Goal: Task Accomplishment & Management: Use online tool/utility

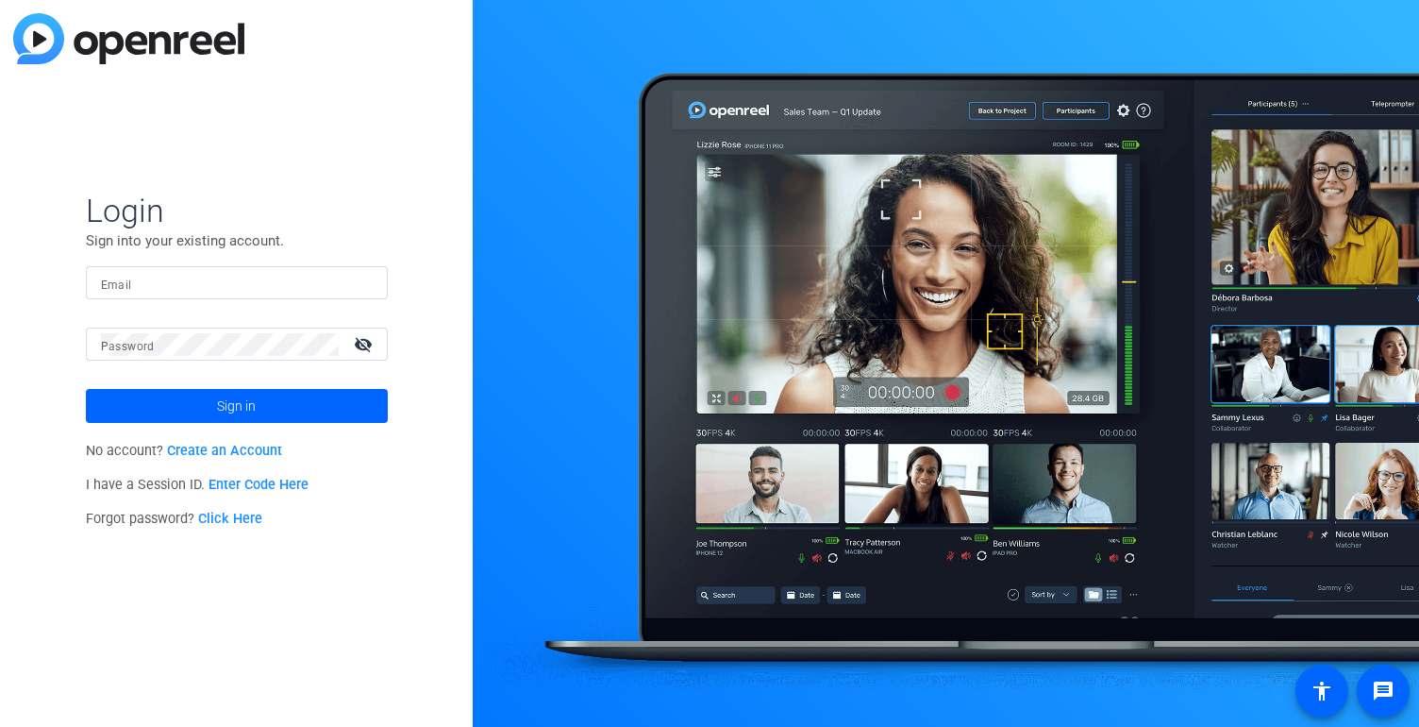
click at [196, 282] on input "Email" at bounding box center [237, 283] width 272 height 23
type input "[EMAIL_ADDRESS][DOMAIN_NAME]"
click at [86, 389] on button "Sign in" at bounding box center [237, 406] width 302 height 34
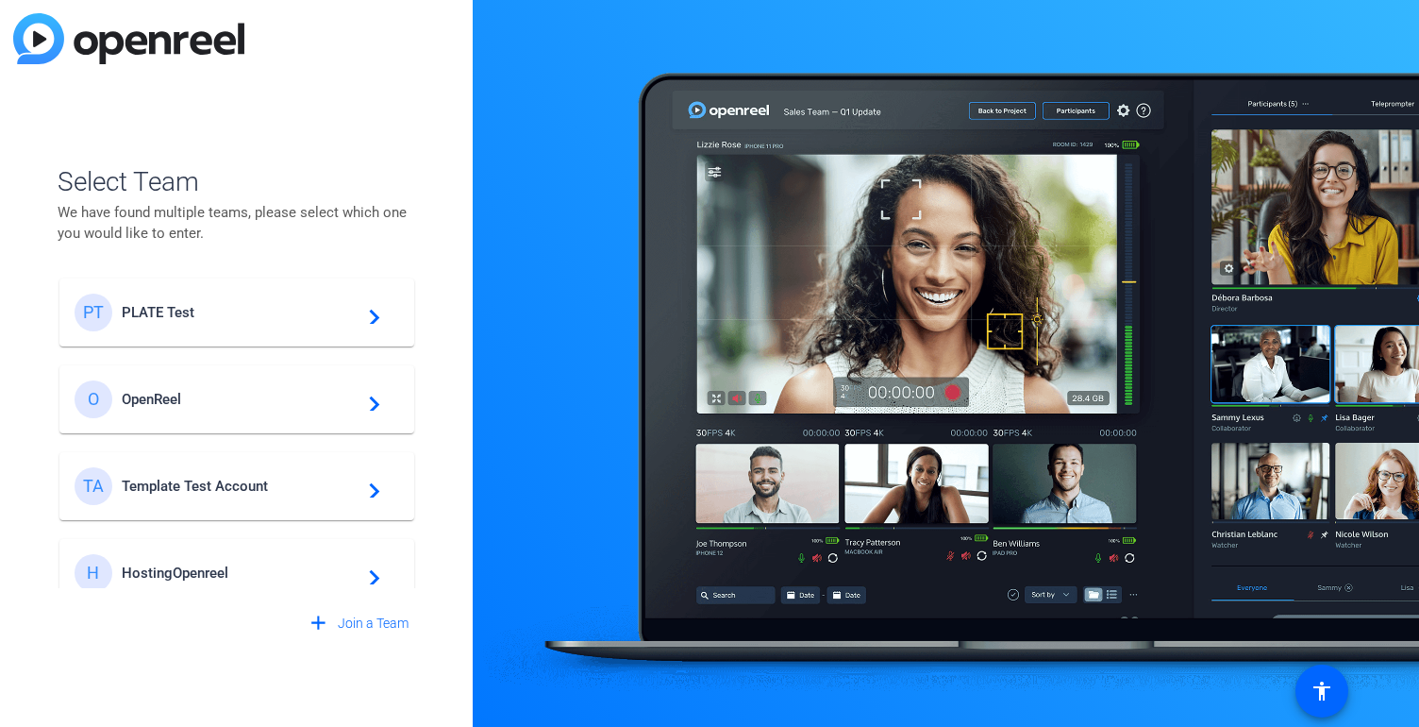
click at [132, 323] on div "PT PLATE Test navigate_next" at bounding box center [237, 312] width 325 height 38
click at [335, 69] on div "Select Team We have found multiple teams, please select which one you would lik…" at bounding box center [236, 363] width 473 height 727
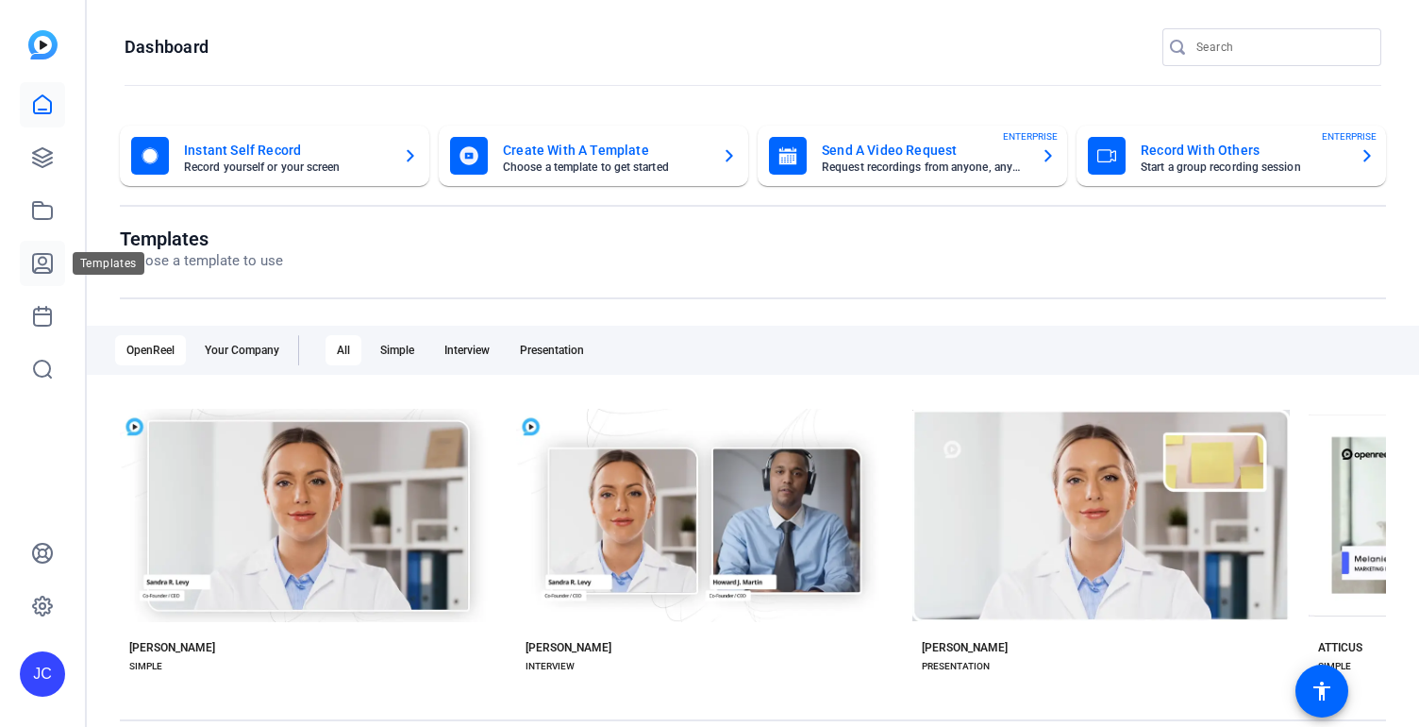
click at [45, 260] on icon at bounding box center [42, 263] width 19 height 19
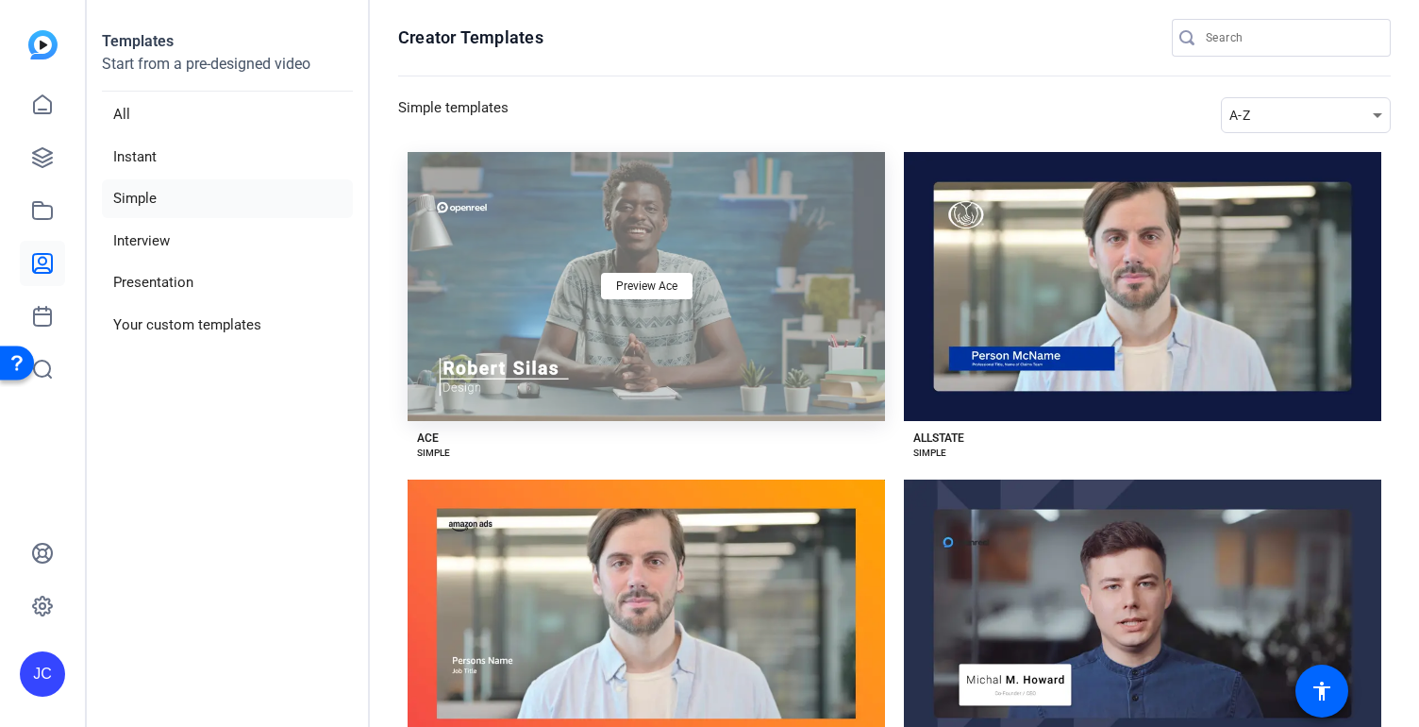
click at [802, 366] on div "Preview Ace" at bounding box center [647, 286] width 478 height 269
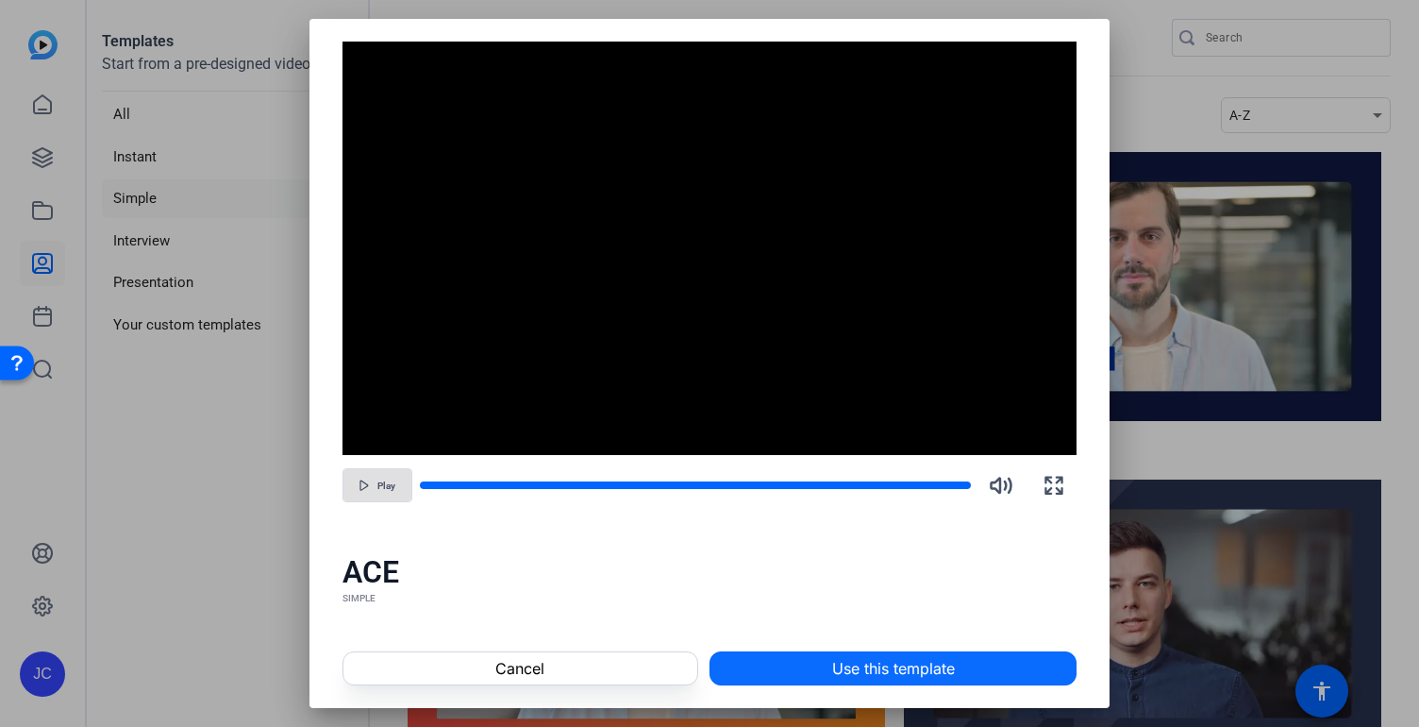
click at [768, 674] on span at bounding box center [893, 667] width 365 height 45
